Goal: Task Accomplishment & Management: Use online tool/utility

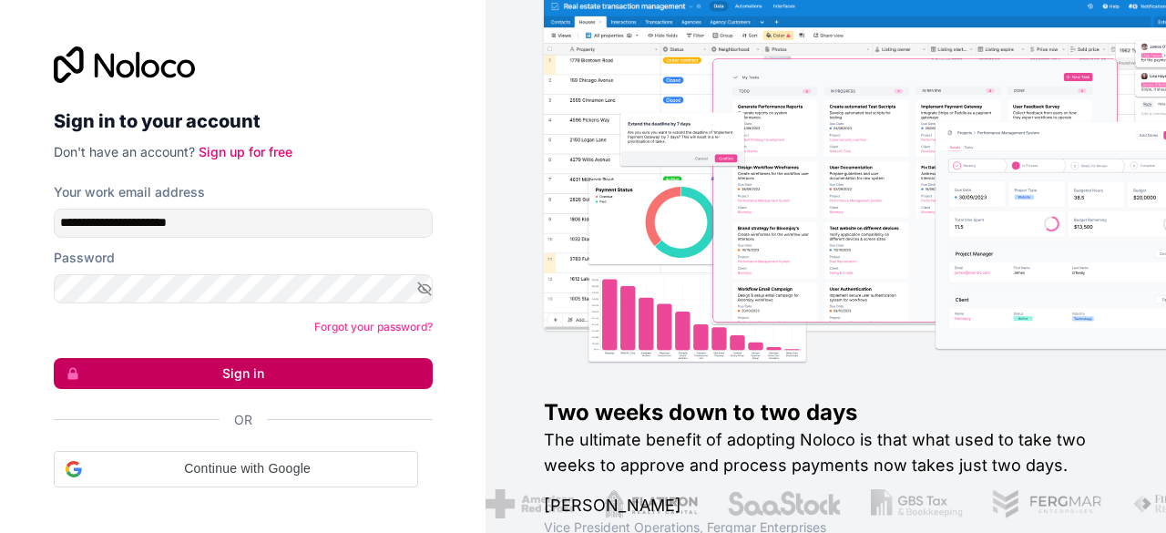
click at [167, 376] on button "Sign in" at bounding box center [243, 373] width 379 height 31
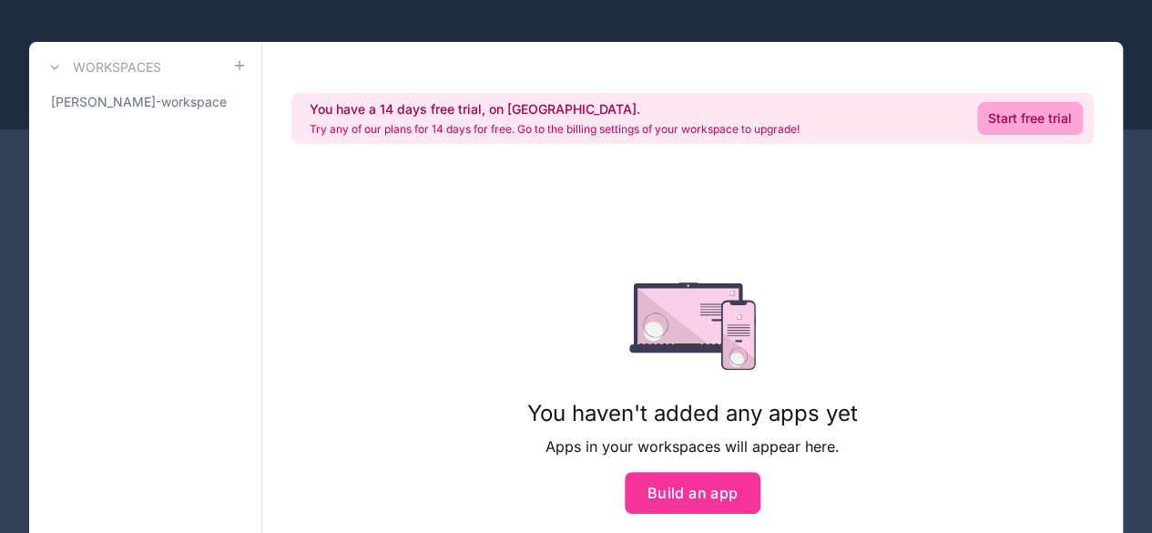
scroll to position [76, 0]
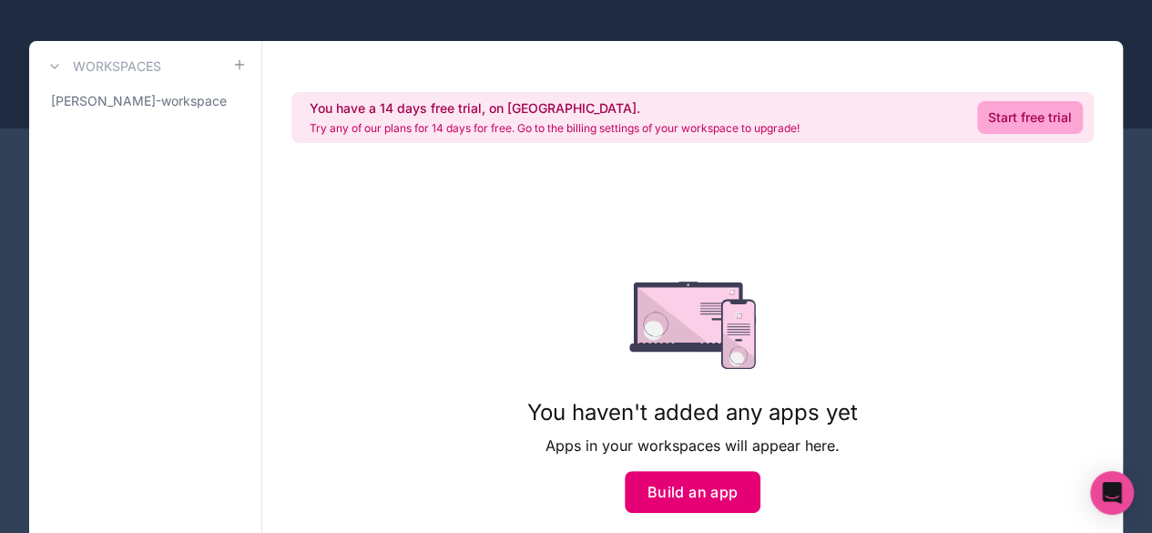
click at [656, 494] on button "Build an app" at bounding box center [693, 492] width 137 height 42
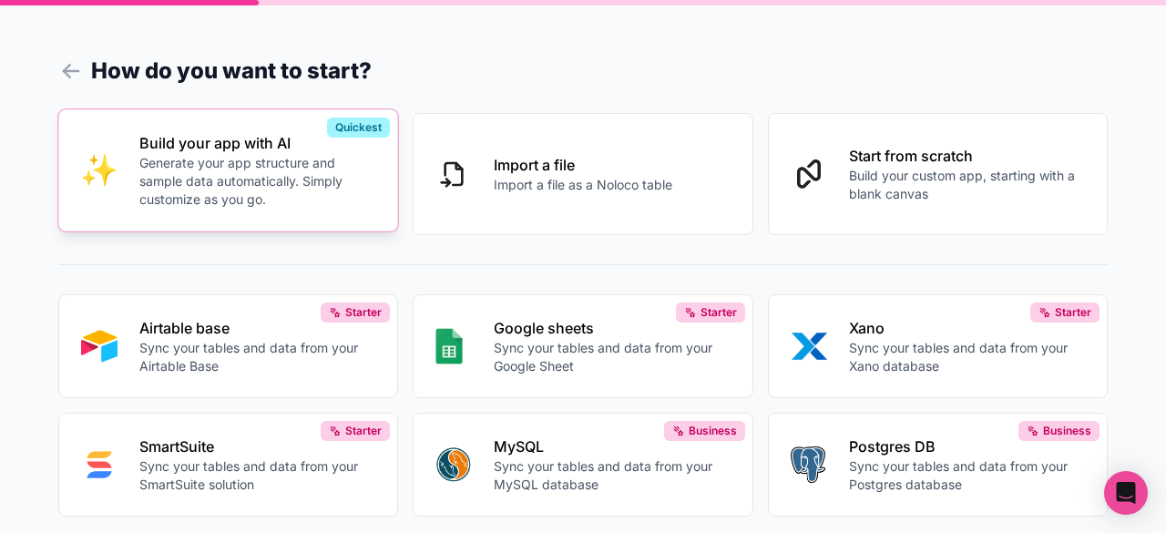
click at [287, 227] on button "Build your app with AI Generate your app structure and sample data automaticall…" at bounding box center [228, 170] width 340 height 122
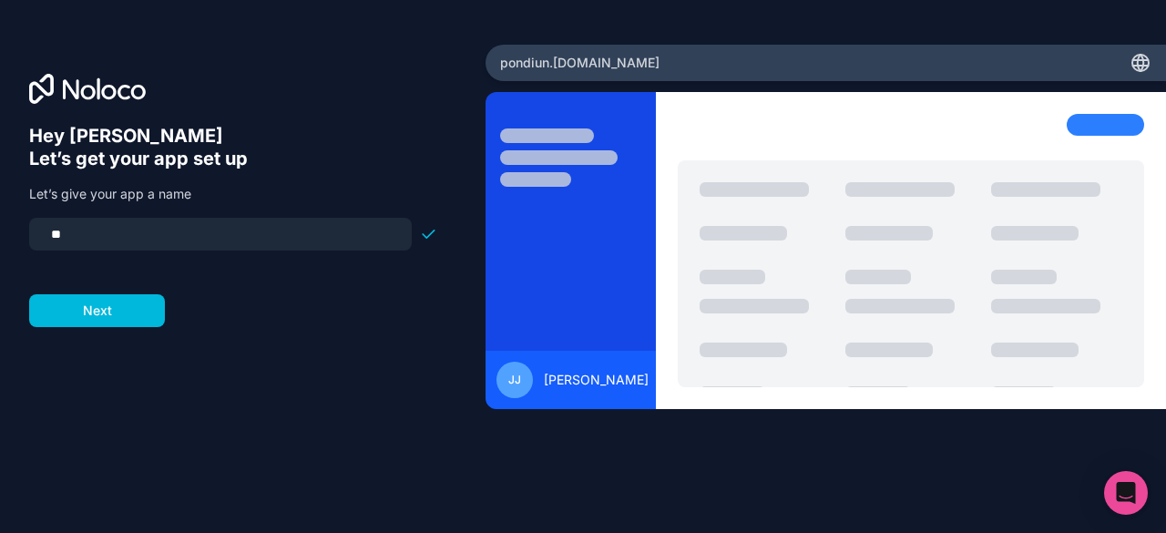
type input "*"
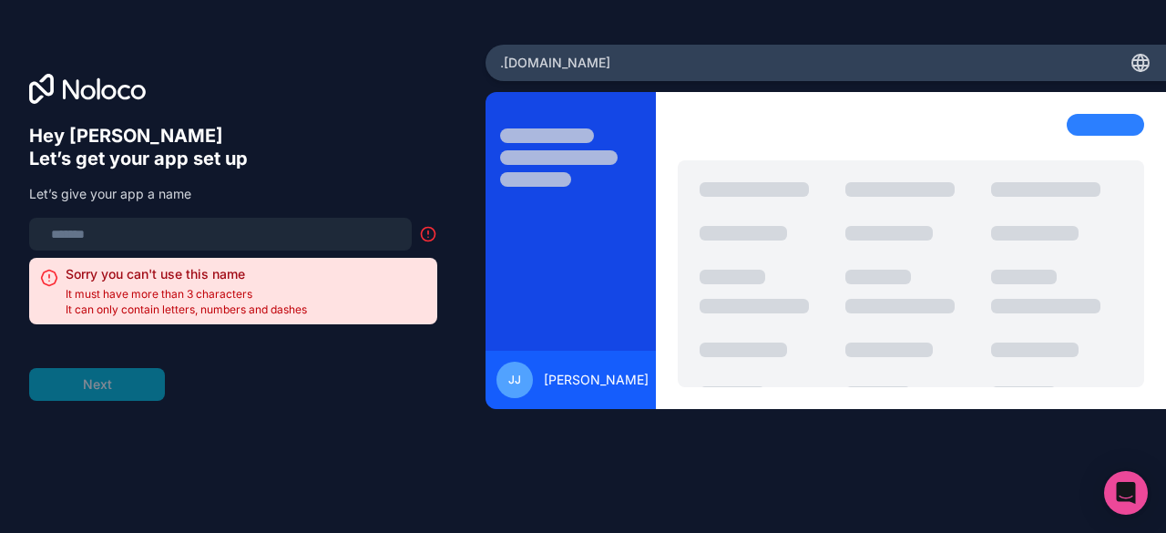
click at [594, 479] on div "[PERSON_NAME] [PERSON_NAME]" at bounding box center [825, 290] width 680 height 397
click at [387, 240] on input at bounding box center [220, 233] width 361 height 25
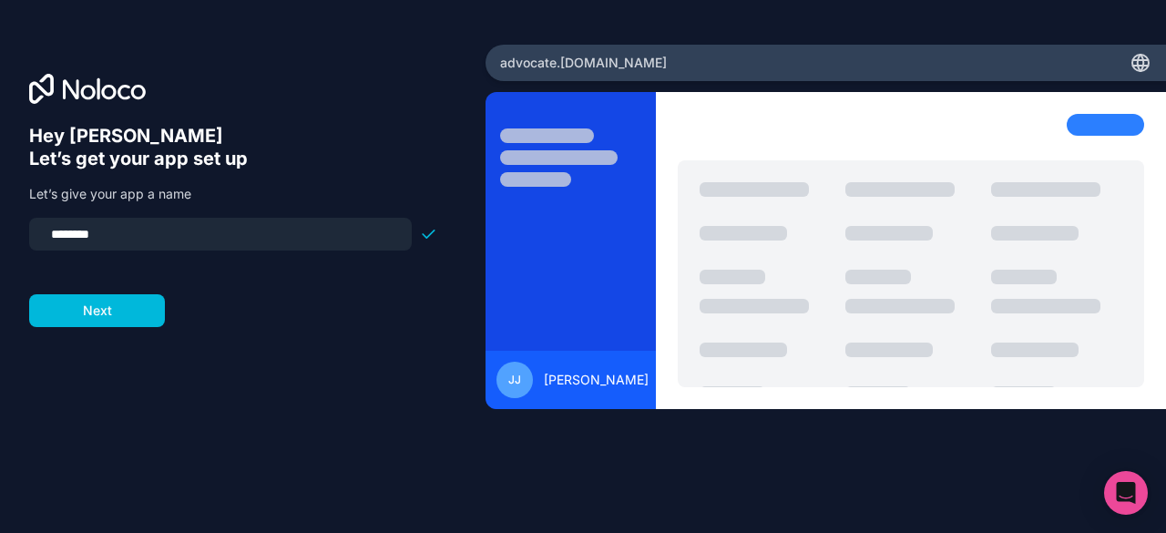
click at [58, 239] on input "********" at bounding box center [220, 233] width 361 height 25
type input "*"
click at [56, 234] on input "********" at bounding box center [220, 233] width 361 height 25
type input "********"
click at [89, 307] on button "Next" at bounding box center [97, 310] width 136 height 33
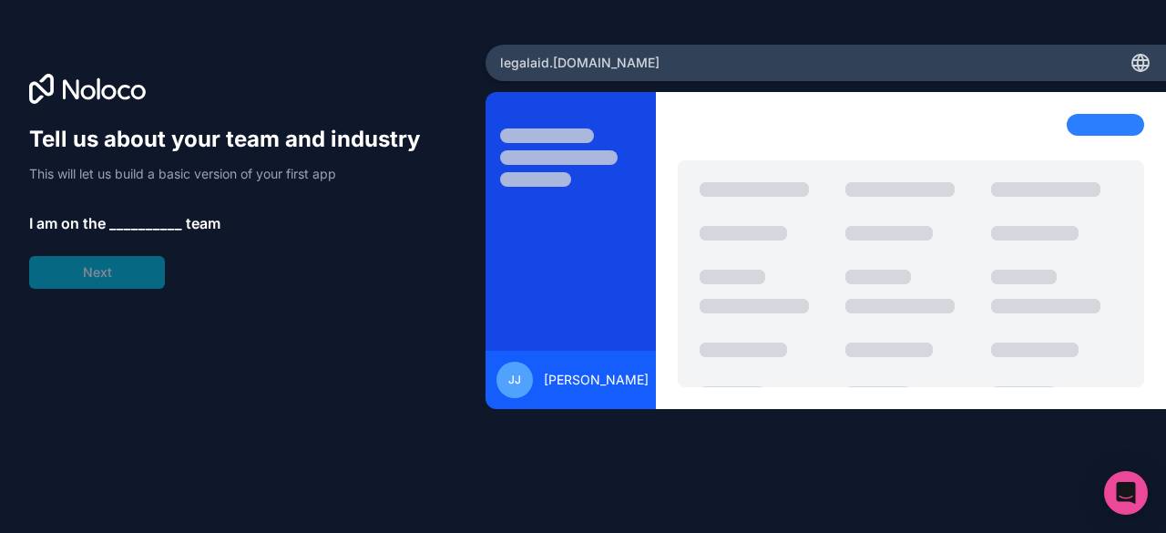
click at [160, 210] on div "Tell us about your team and industry This will let us build a basic version of …" at bounding box center [233, 207] width 408 height 164
click at [127, 225] on span "__________" at bounding box center [145, 223] width 73 height 22
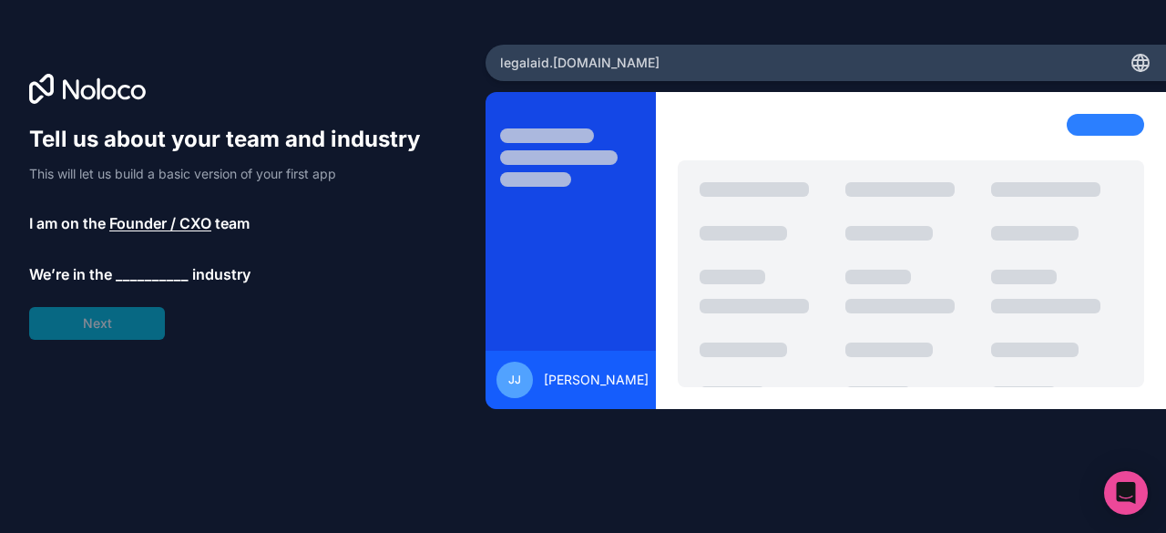
click at [160, 276] on span "__________" at bounding box center [152, 274] width 73 height 22
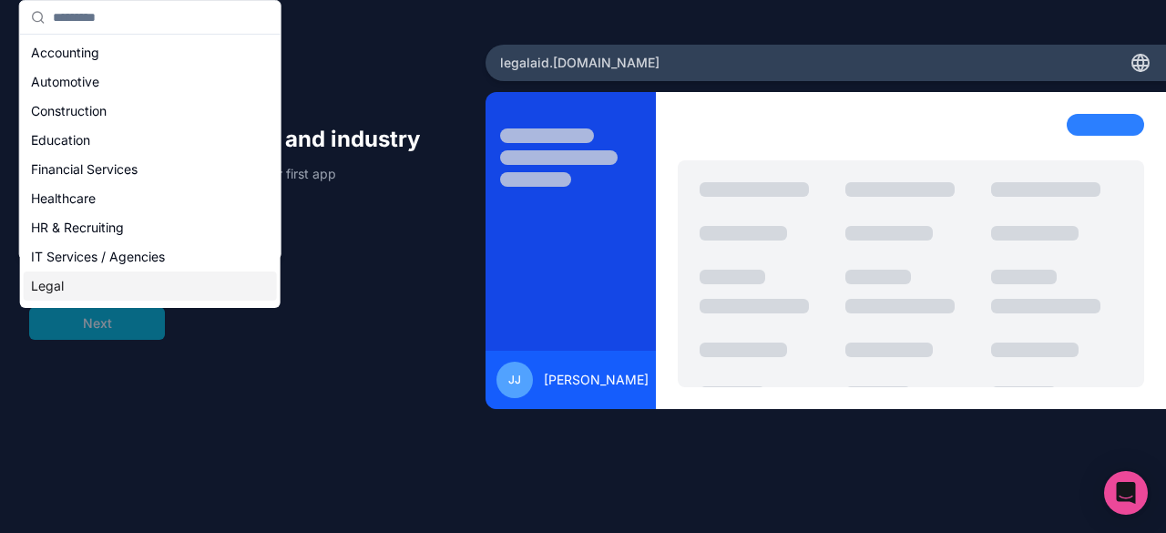
click at [135, 281] on div "Legal" at bounding box center [150, 285] width 253 height 29
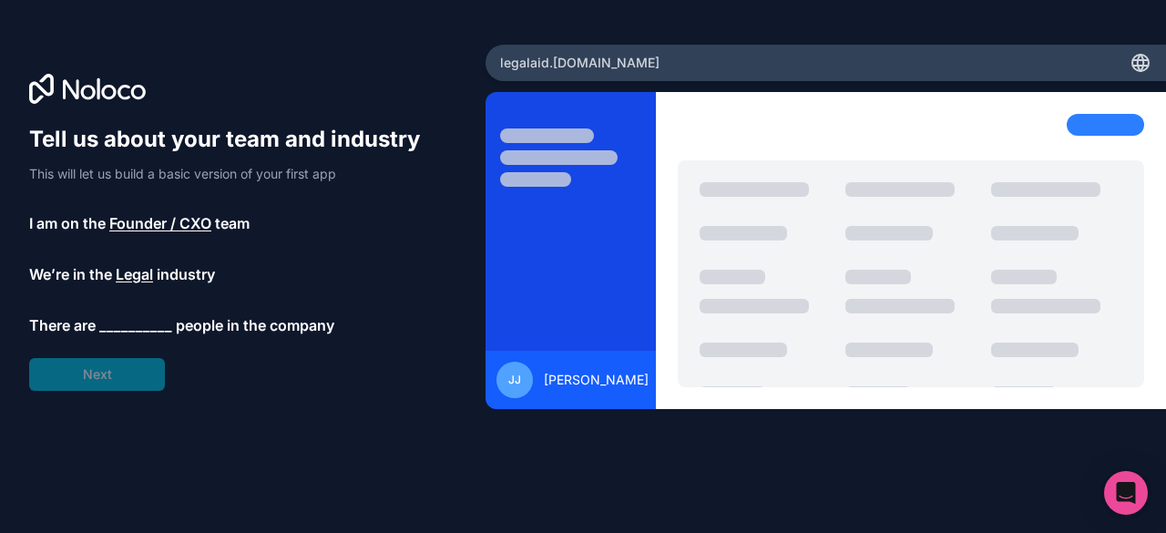
click at [158, 327] on span "__________" at bounding box center [135, 325] width 73 height 22
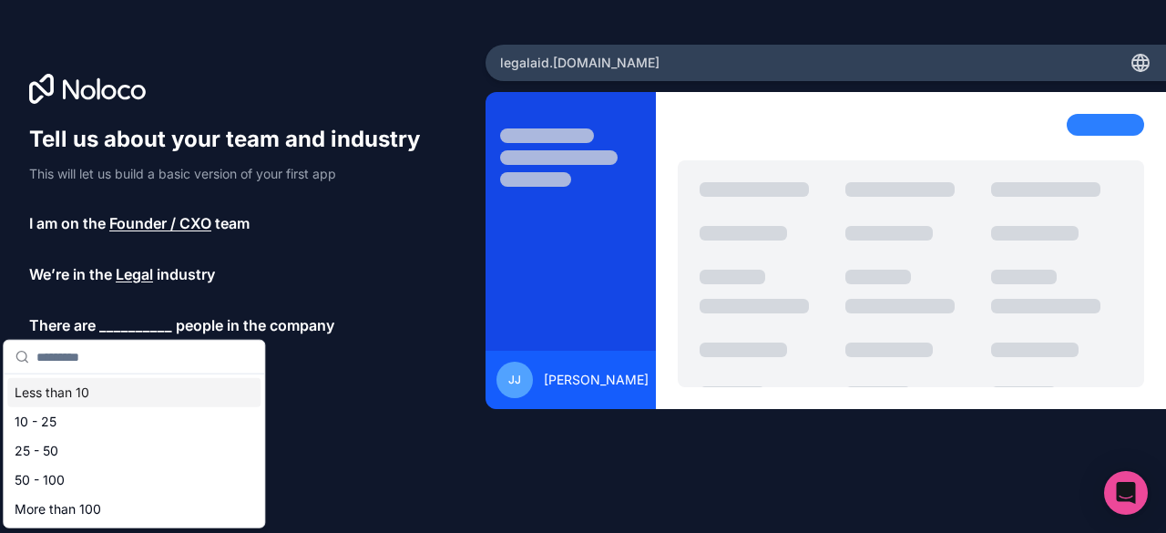
click at [127, 391] on div "Less than 10" at bounding box center [133, 392] width 253 height 29
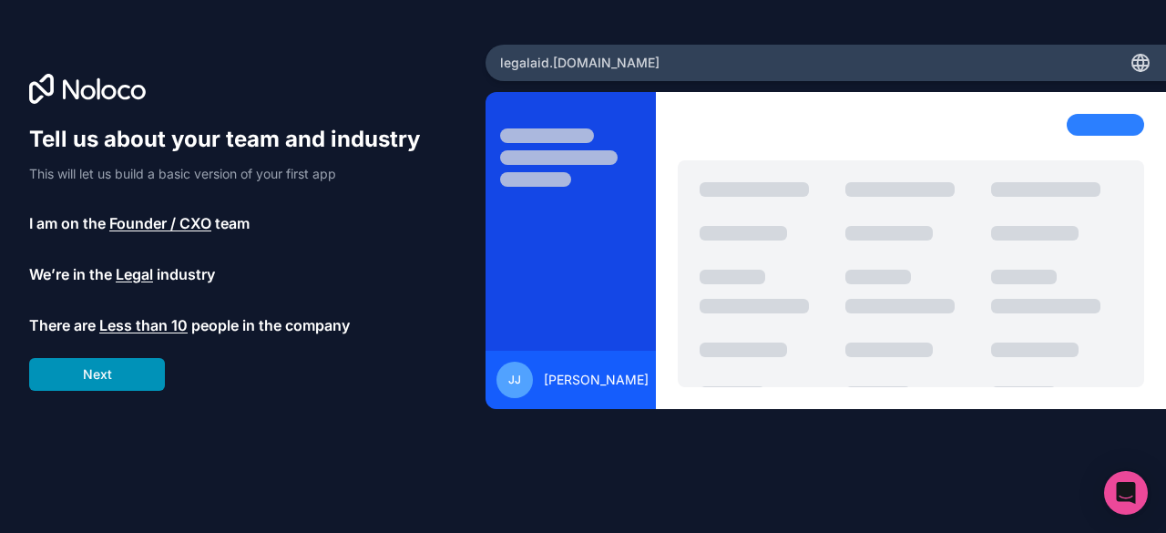
click at [131, 372] on button "Next" at bounding box center [97, 374] width 136 height 33
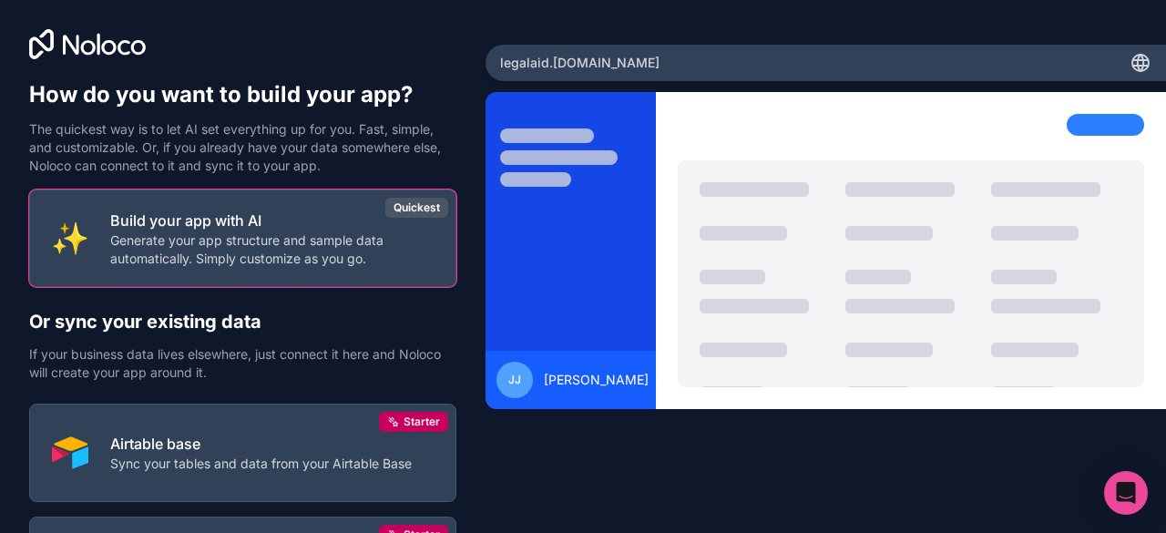
scroll to position [202, 0]
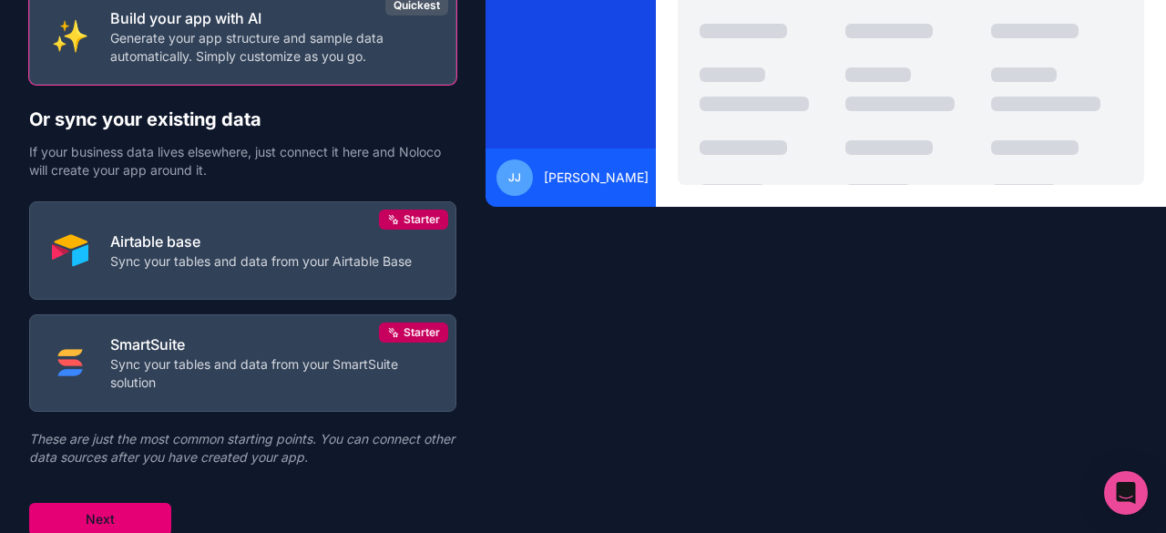
click at [76, 518] on button "Next" at bounding box center [100, 519] width 142 height 33
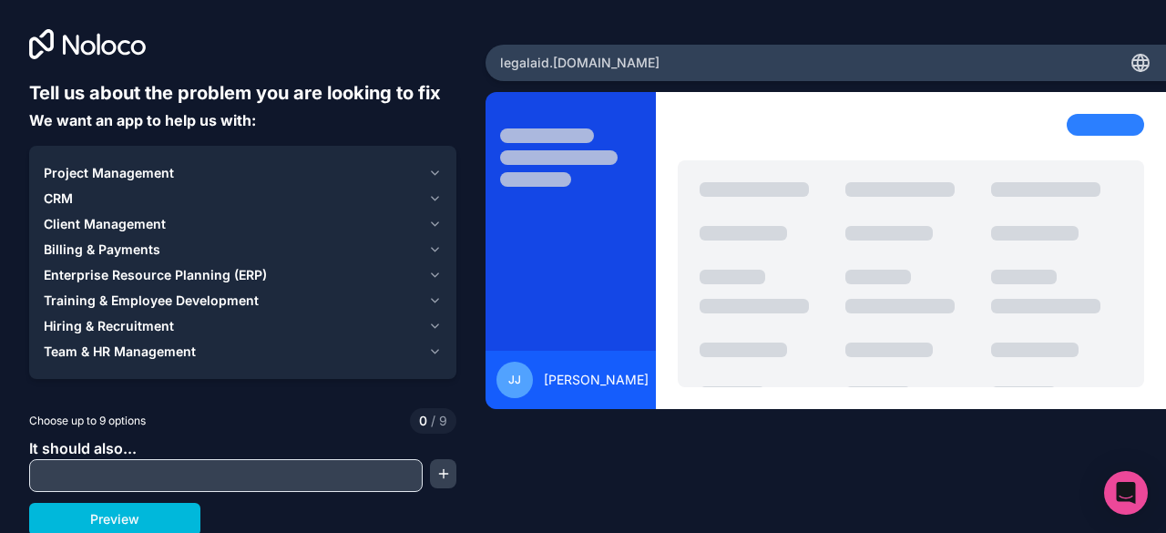
scroll to position [2, 0]
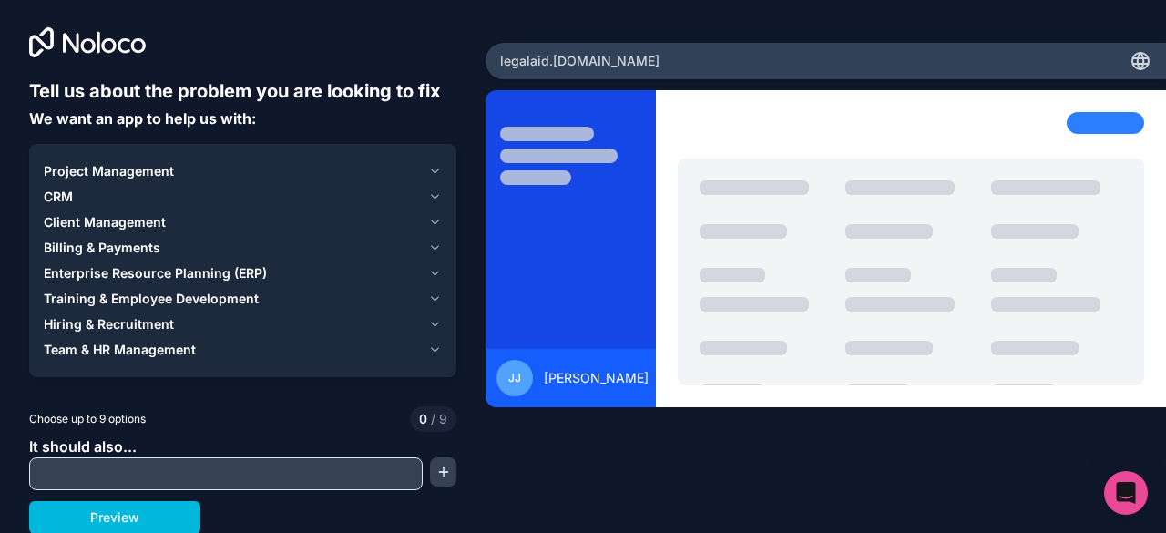
click at [171, 471] on input "text" at bounding box center [226, 473] width 384 height 25
click at [295, 166] on div "Project Management" at bounding box center [232, 171] width 377 height 18
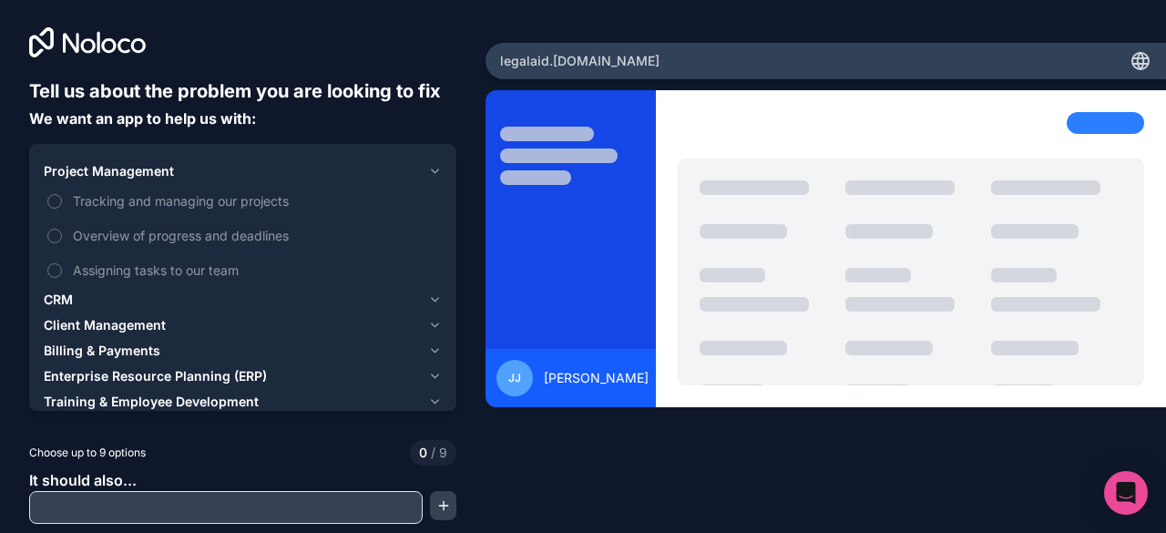
click at [295, 166] on div "Project Management" at bounding box center [232, 171] width 377 height 18
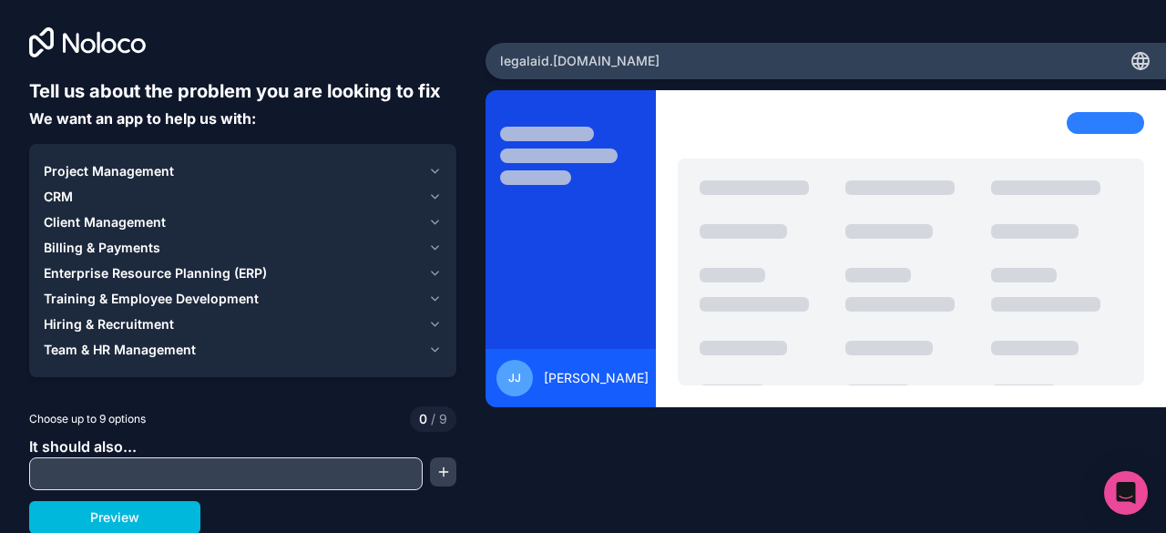
click at [140, 222] on span "Client Management" at bounding box center [105, 222] width 122 height 18
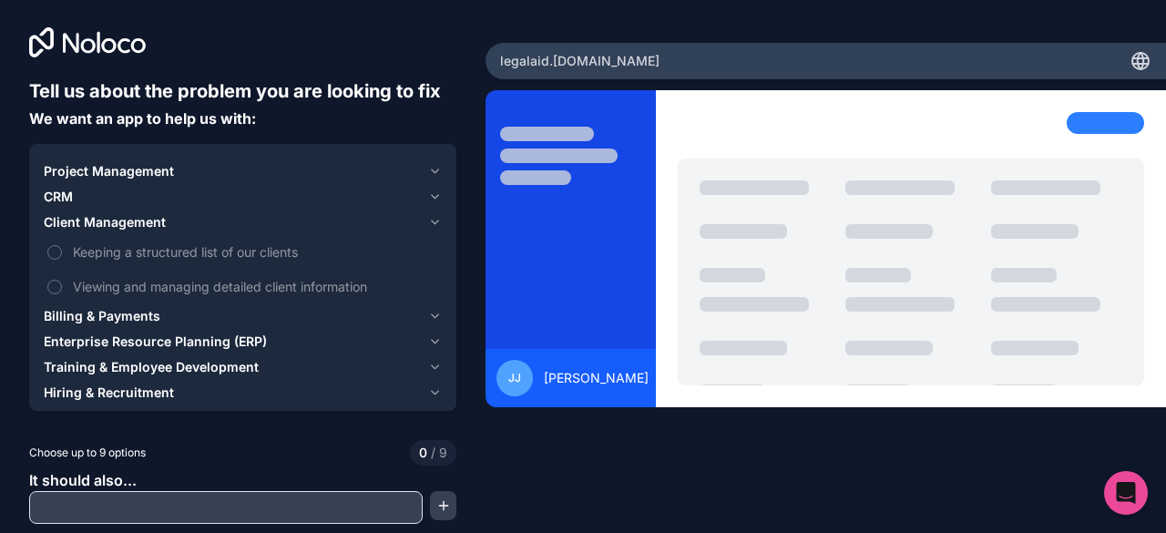
click at [55, 245] on button "Keeping a structured list of our clients" at bounding box center [54, 252] width 15 height 15
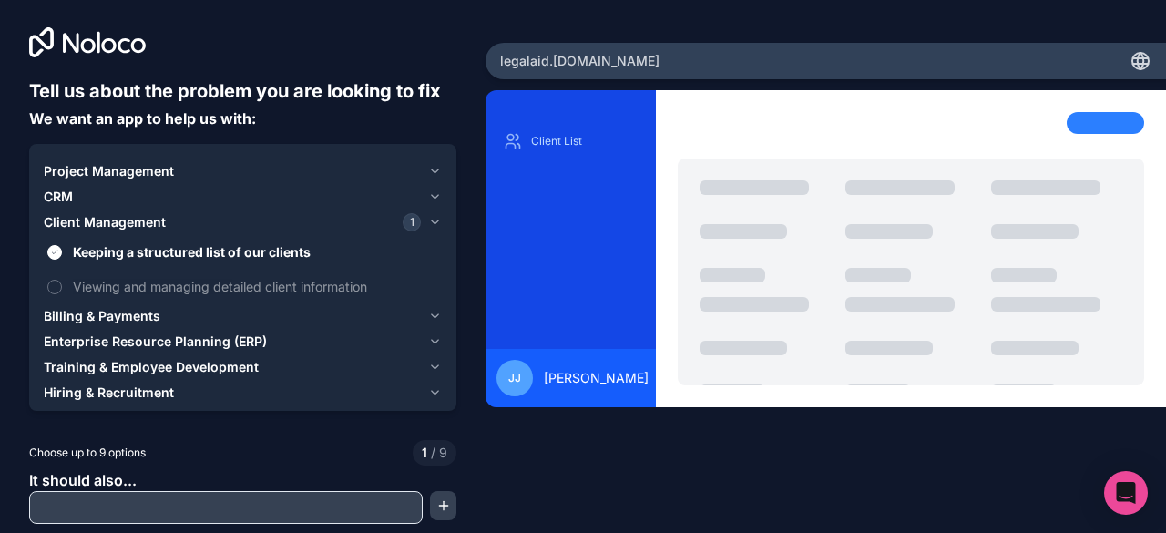
click at [56, 281] on button "Viewing and managing detailed client information" at bounding box center [54, 287] width 15 height 15
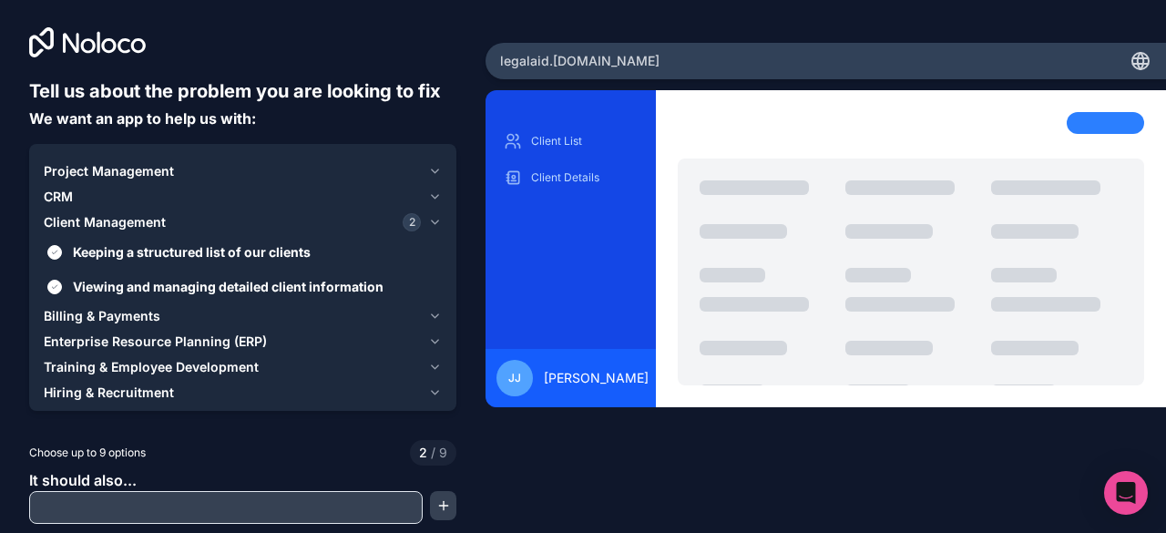
scroll to position [0, 0]
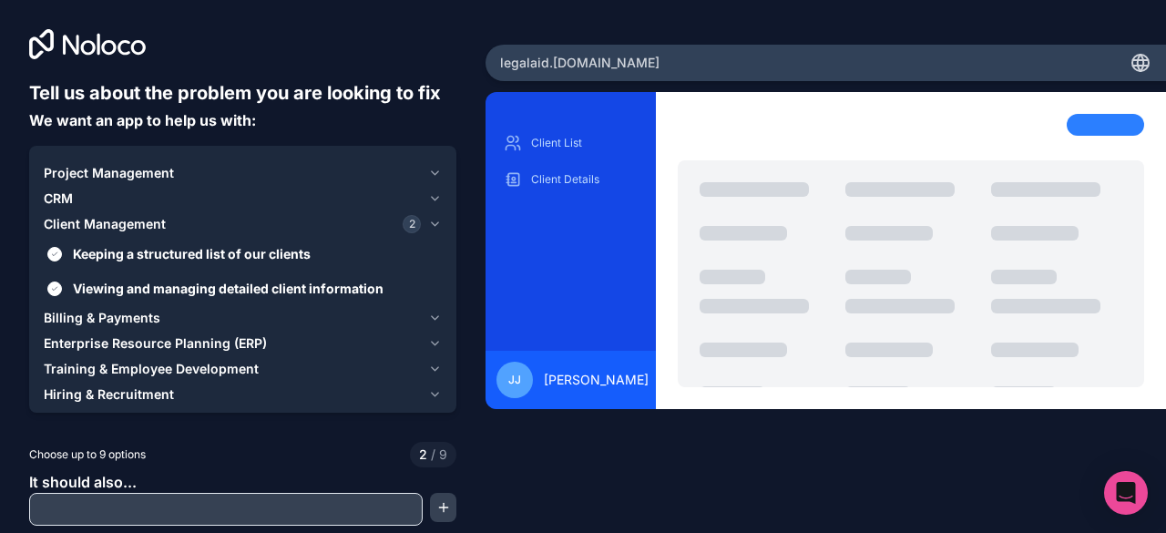
click at [60, 190] on span "CRM" at bounding box center [58, 198] width 29 height 18
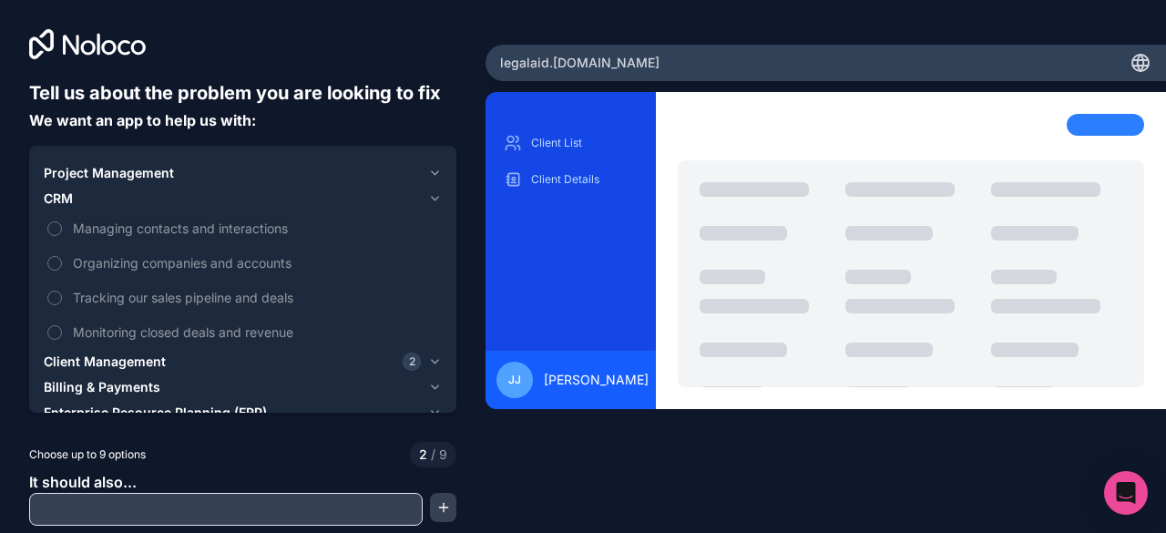
click at [48, 230] on button "Managing contacts and interactions" at bounding box center [54, 228] width 15 height 15
click at [53, 256] on button "Organizing companies and accounts" at bounding box center [54, 263] width 15 height 15
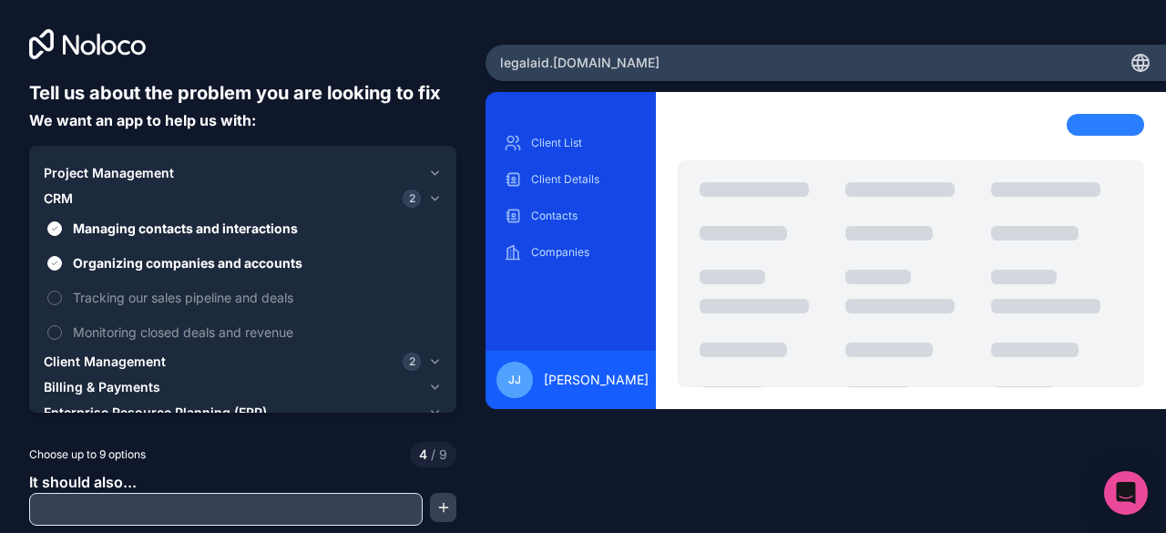
click at [57, 324] on label "Monitoring closed deals and revenue" at bounding box center [243, 332] width 398 height 34
click at [57, 325] on button "Monitoring closed deals and revenue" at bounding box center [54, 332] width 15 height 15
click at [81, 172] on span "Project Management" at bounding box center [109, 173] width 130 height 18
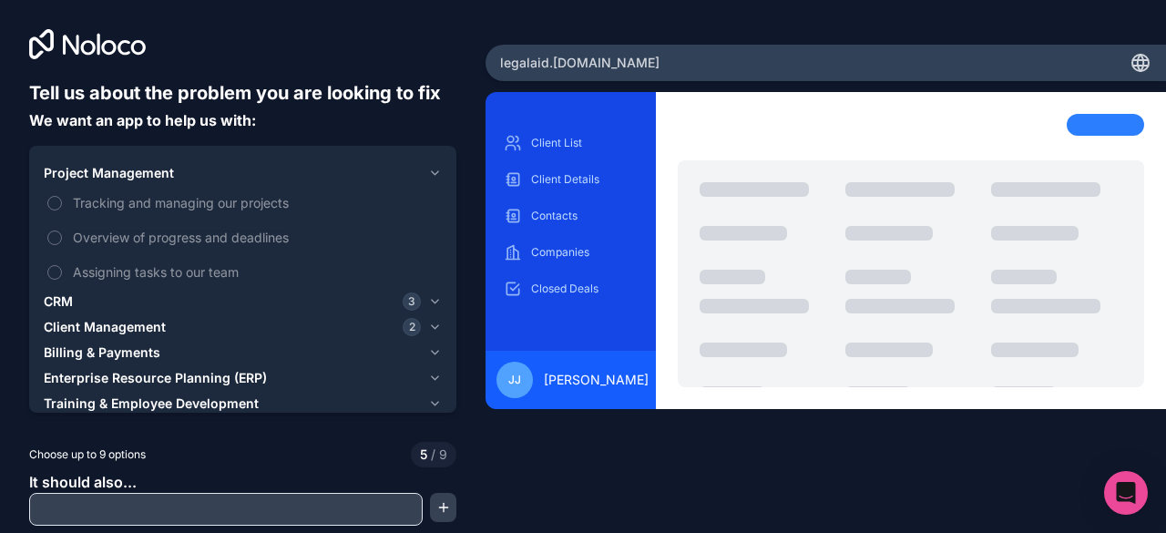
click at [57, 200] on button "Tracking and managing our projects" at bounding box center [54, 203] width 15 height 15
click at [58, 277] on button "Assigning tasks to our team" at bounding box center [54, 272] width 15 height 15
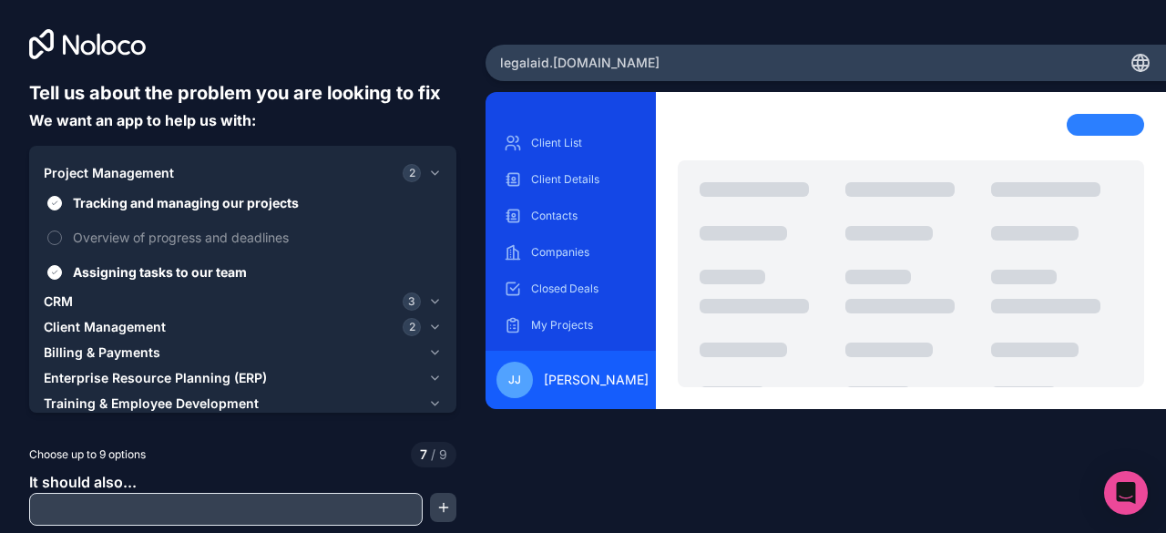
scroll to position [36, 0]
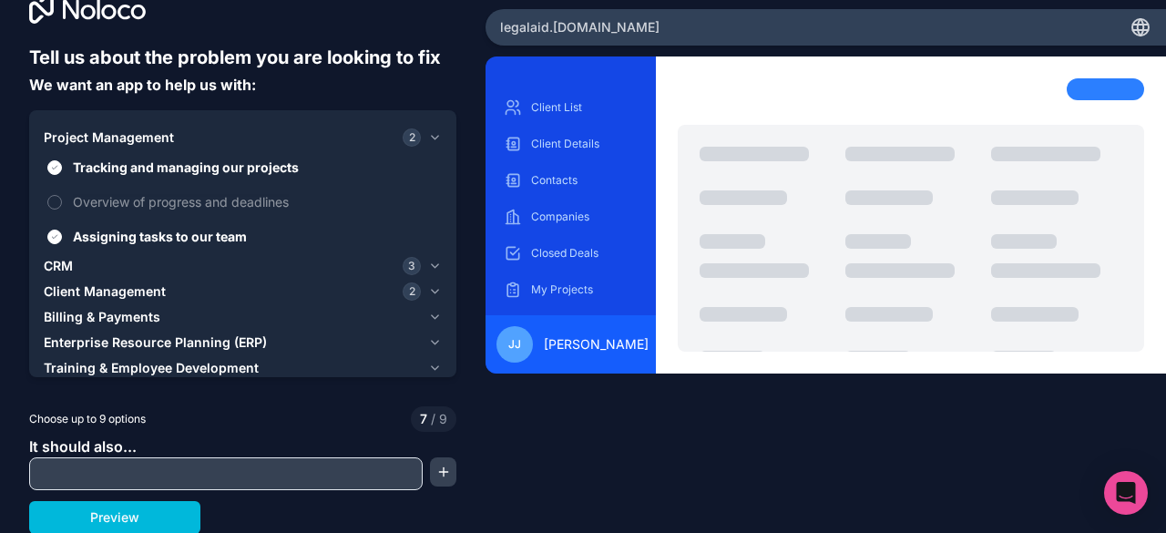
click at [58, 198] on button "Overview of progress and deadlines" at bounding box center [54, 202] width 15 height 15
click at [158, 341] on span "Enterprise Resource Planning (ERP)" at bounding box center [155, 342] width 223 height 18
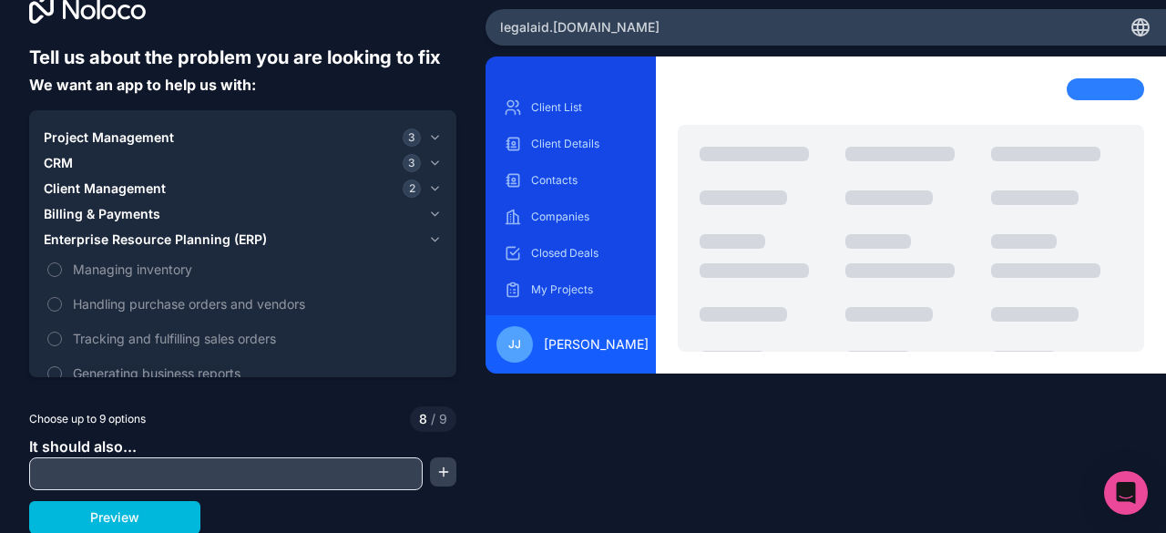
click at [186, 242] on span "Enterprise Resource Planning (ERP)" at bounding box center [155, 239] width 223 height 18
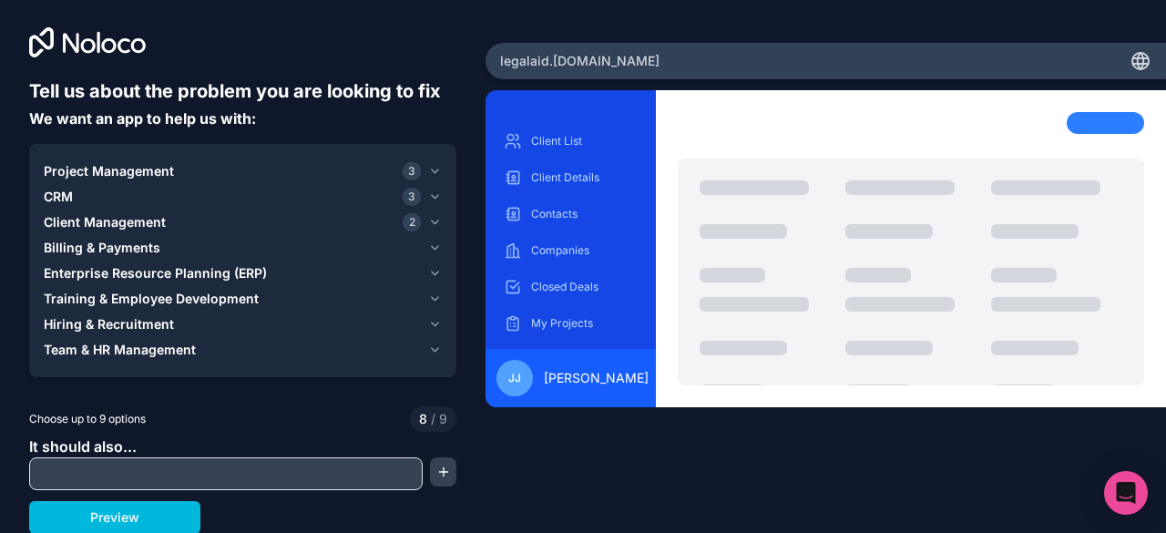
click at [137, 241] on span "Billing & Payments" at bounding box center [102, 248] width 117 height 18
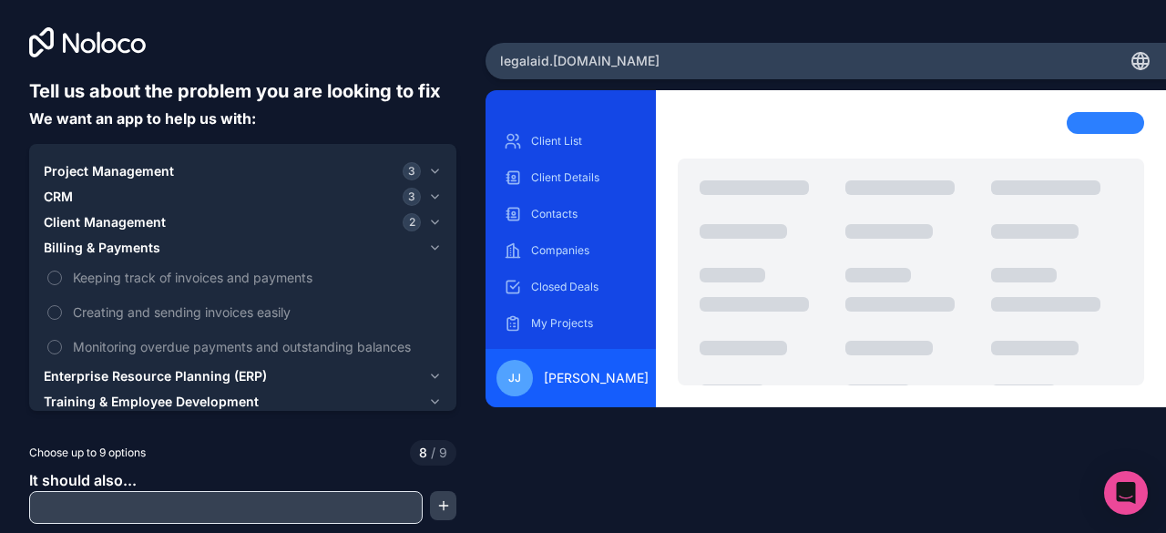
click at [56, 280] on button "Keeping track of invoices and payments" at bounding box center [54, 277] width 15 height 15
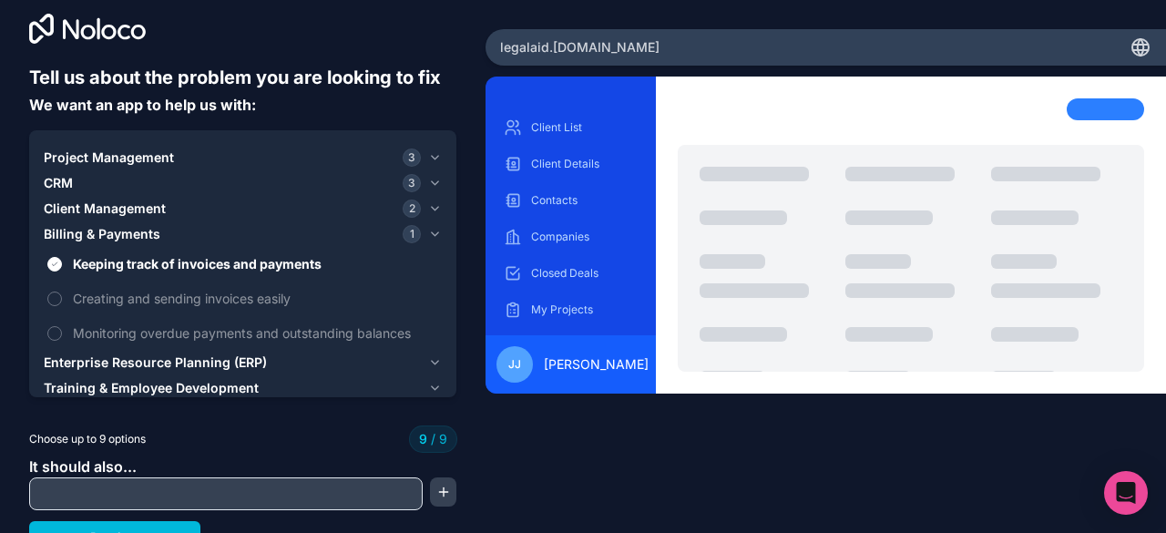
scroll to position [15, 0]
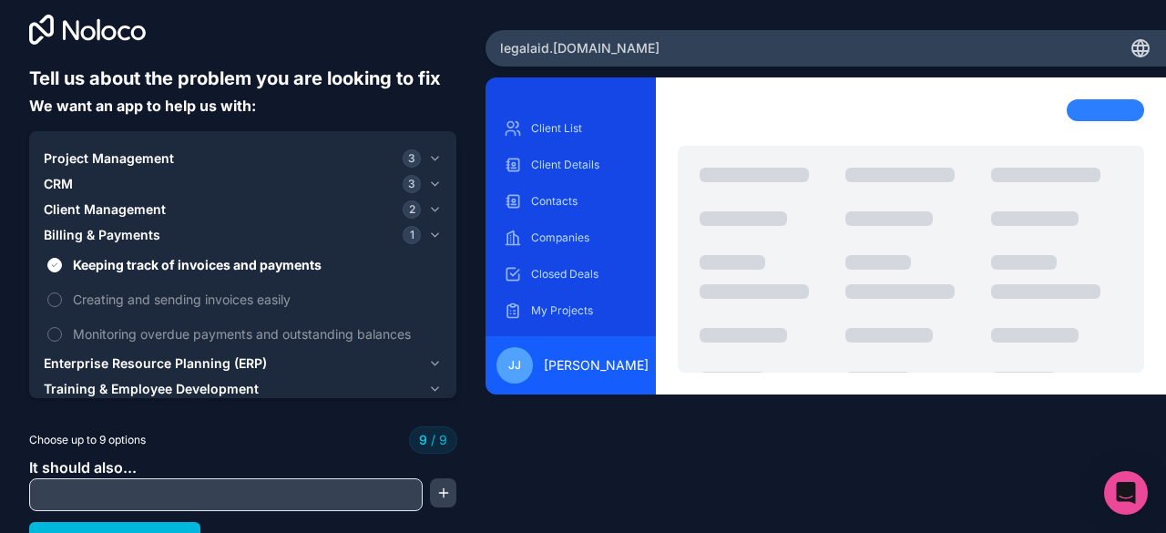
click at [89, 238] on span "Billing & Payments" at bounding box center [102, 235] width 117 height 18
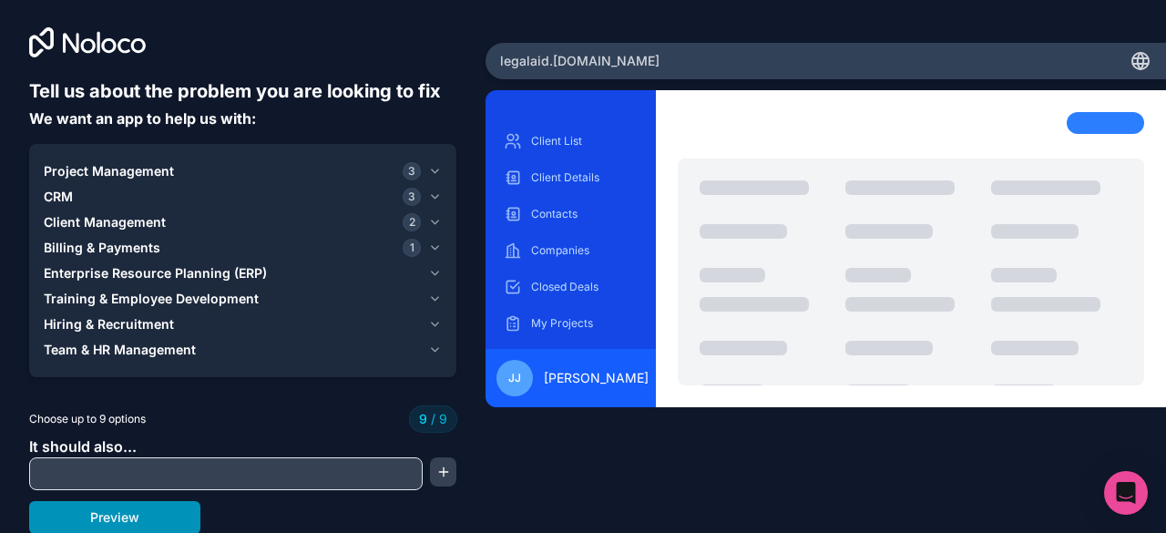
click at [139, 520] on button "Preview" at bounding box center [114, 517] width 171 height 33
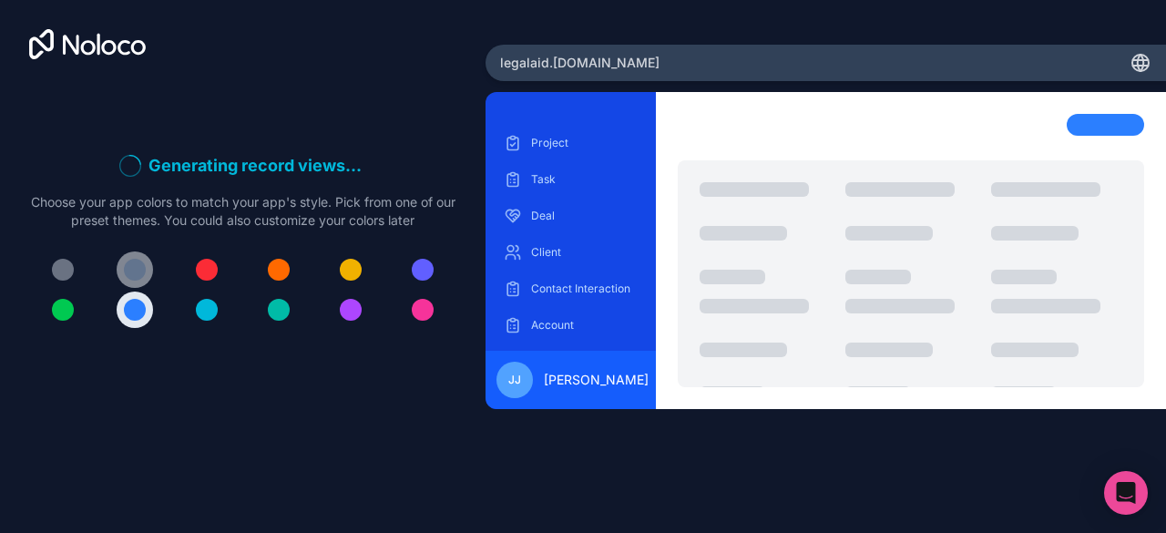
click at [138, 274] on div at bounding box center [135, 270] width 22 height 22
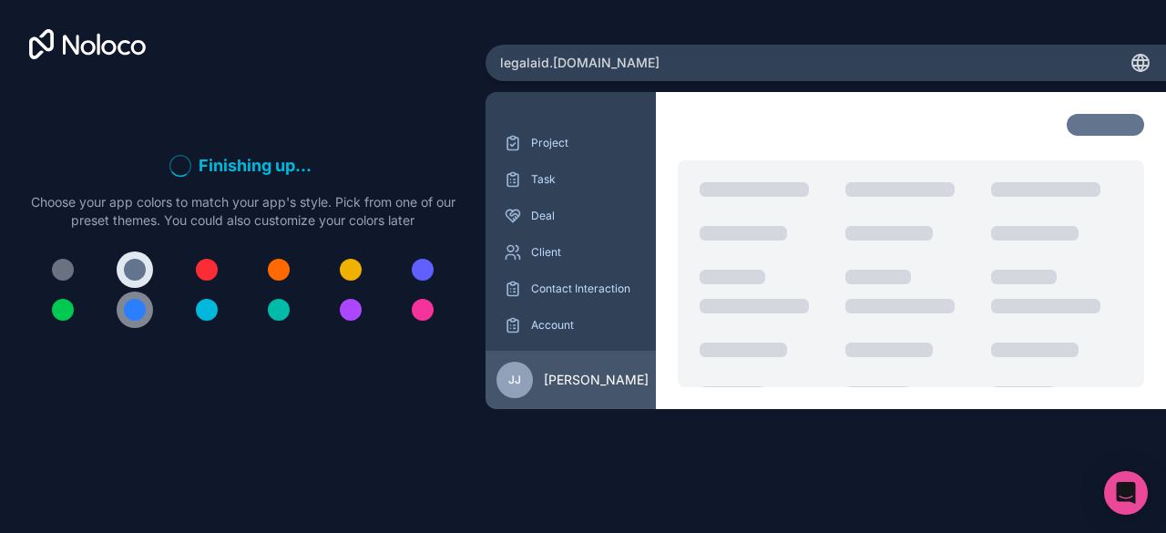
click at [135, 311] on div at bounding box center [135, 310] width 22 height 22
